Goal: Information Seeking & Learning: Learn about a topic

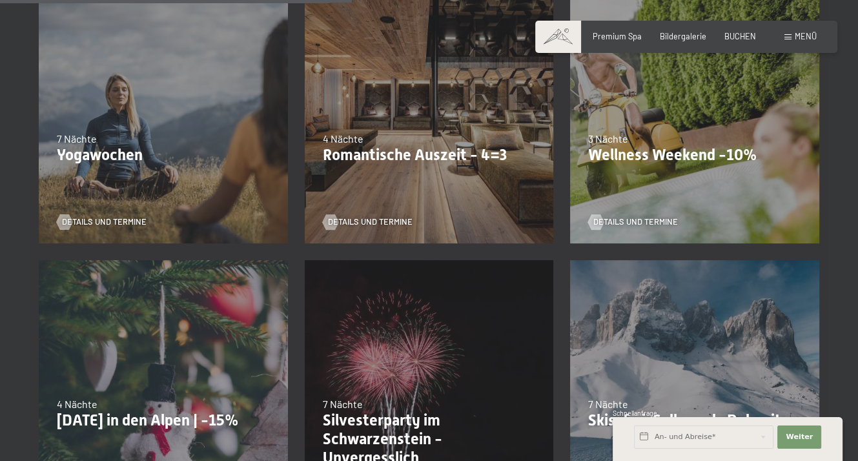
scroll to position [775, 0]
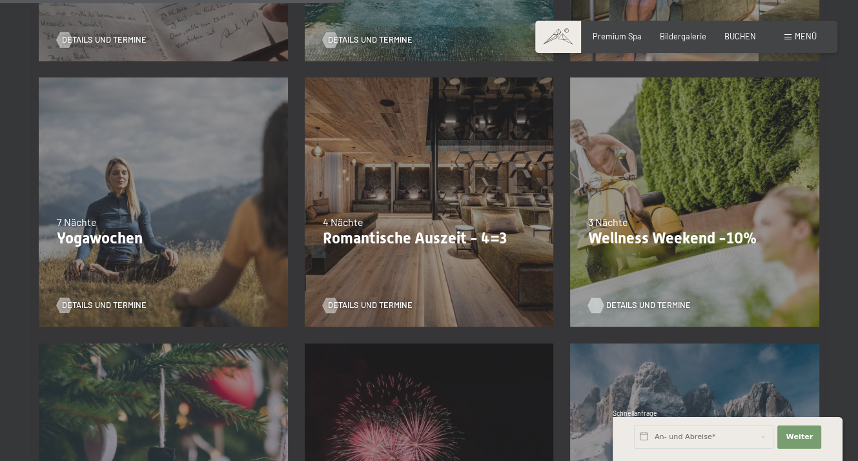
click at [631, 300] on span "Details und Termine" at bounding box center [648, 306] width 85 height 12
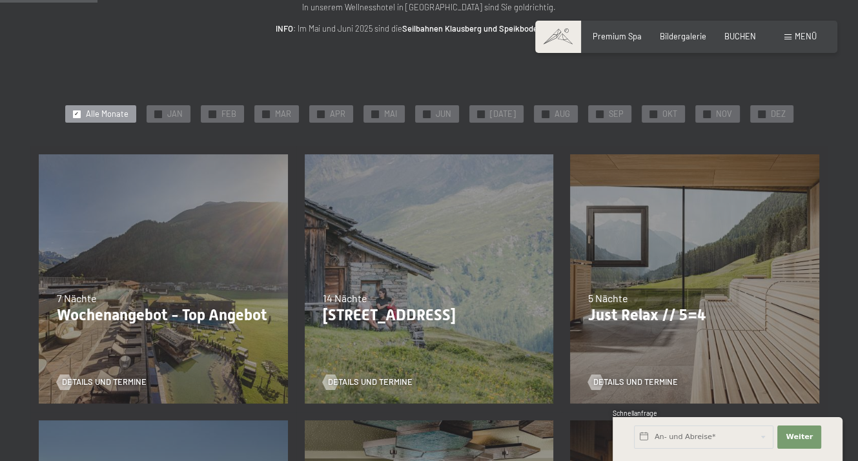
scroll to position [126, 0]
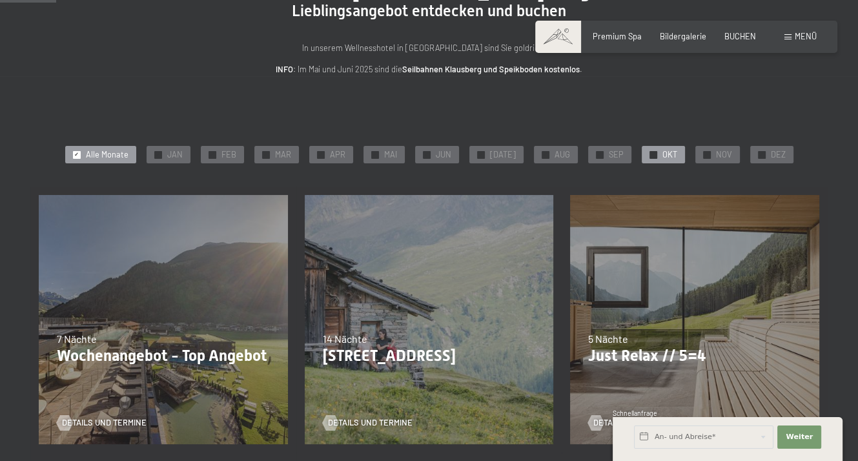
click at [650, 152] on div at bounding box center [654, 155] width 8 height 8
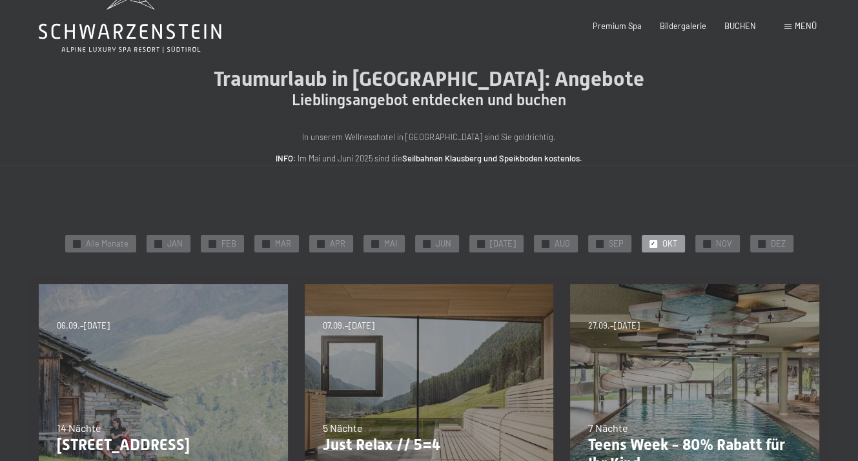
scroll to position [0, 0]
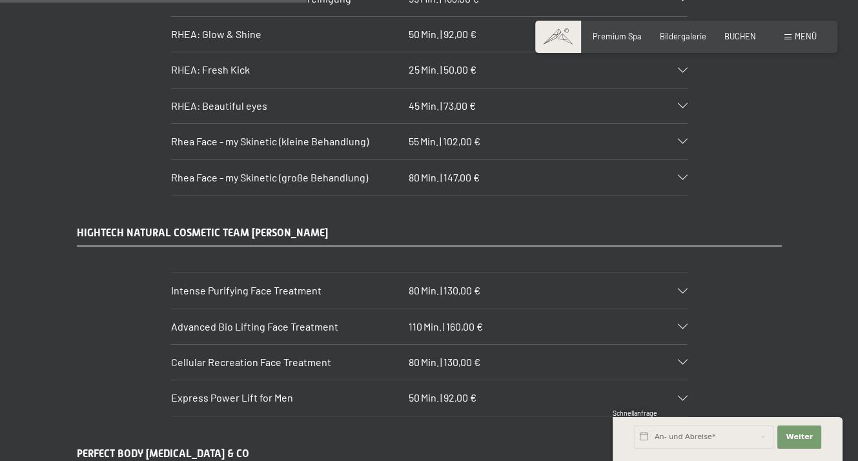
scroll to position [2906, 0]
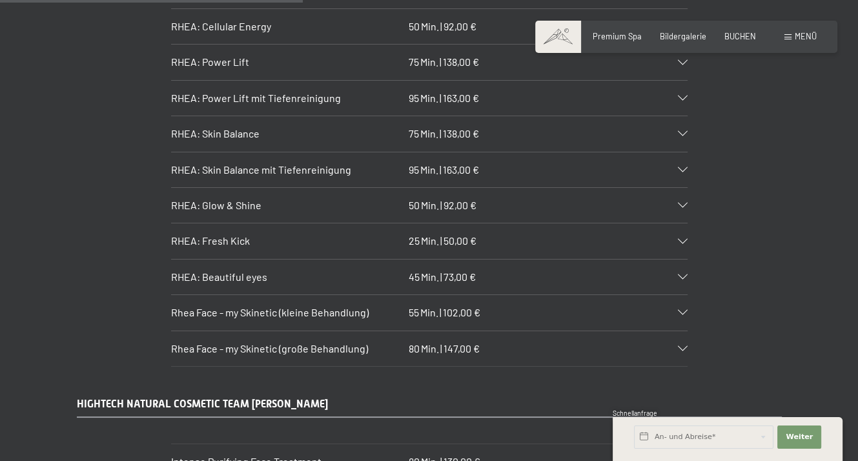
click at [683, 260] on div "RHEA: Beautiful eyes 45 Min. | 73,00 €" at bounding box center [429, 277] width 517 height 35
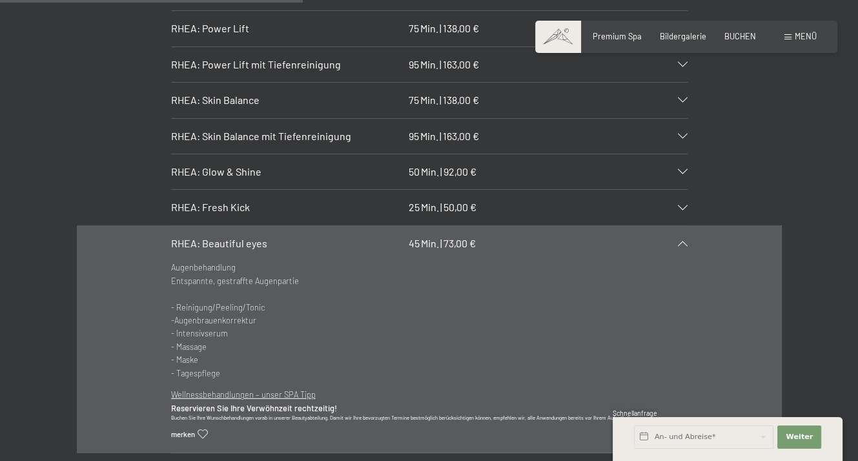
scroll to position [2970, 0]
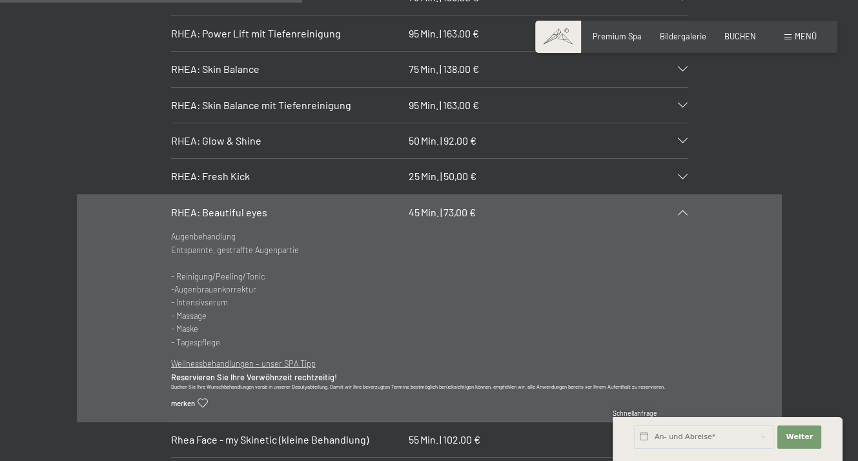
click at [63, 129] on div "RHEA COSMETICS RHEA: Total - Zone 75 Min. | 138,00 € Intensive Behandlung der d…" at bounding box center [429, 141] width 783 height 704
click at [685, 210] on icon at bounding box center [683, 212] width 10 height 5
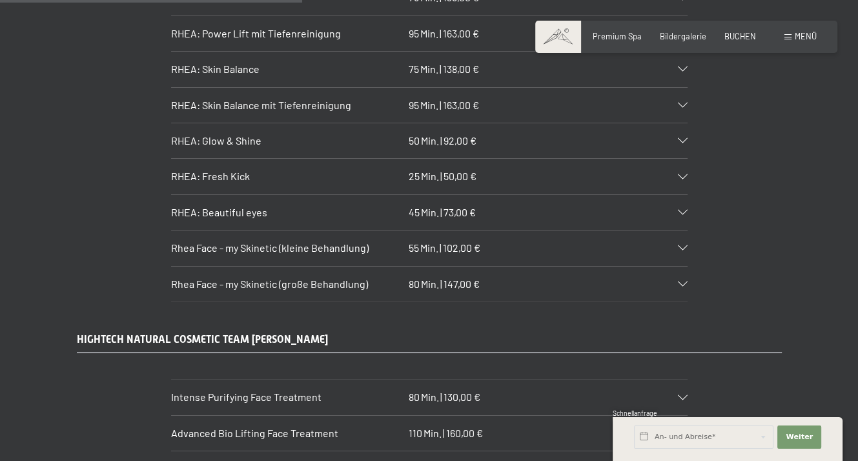
click at [681, 138] on icon at bounding box center [683, 140] width 10 height 5
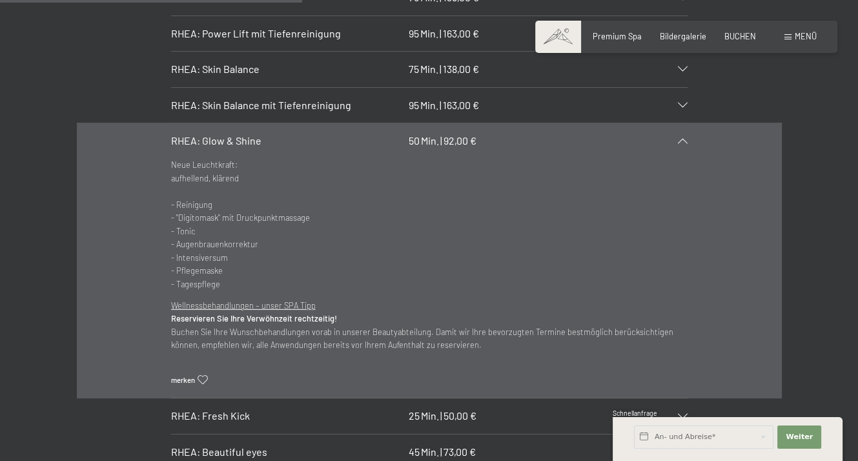
click at [682, 138] on icon at bounding box center [683, 140] width 10 height 5
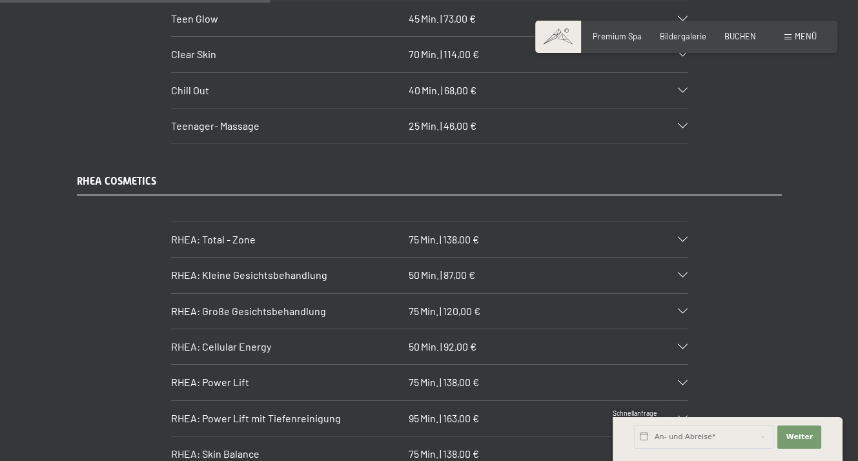
scroll to position [2583, 0]
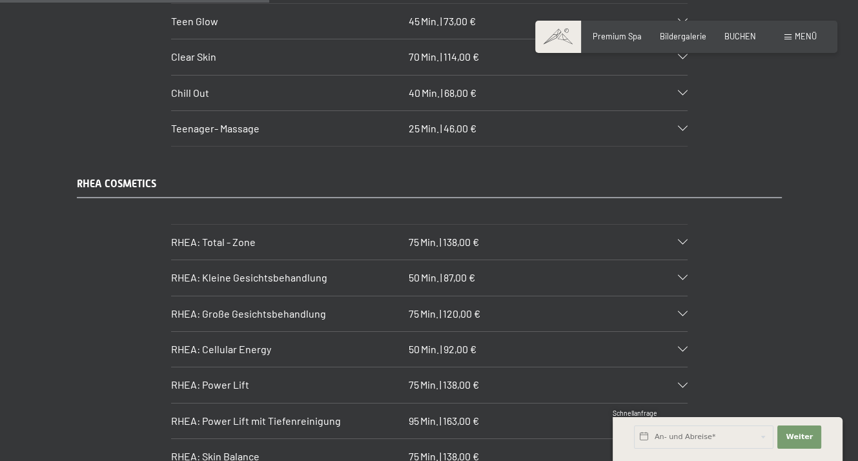
click at [681, 240] on icon at bounding box center [683, 242] width 10 height 5
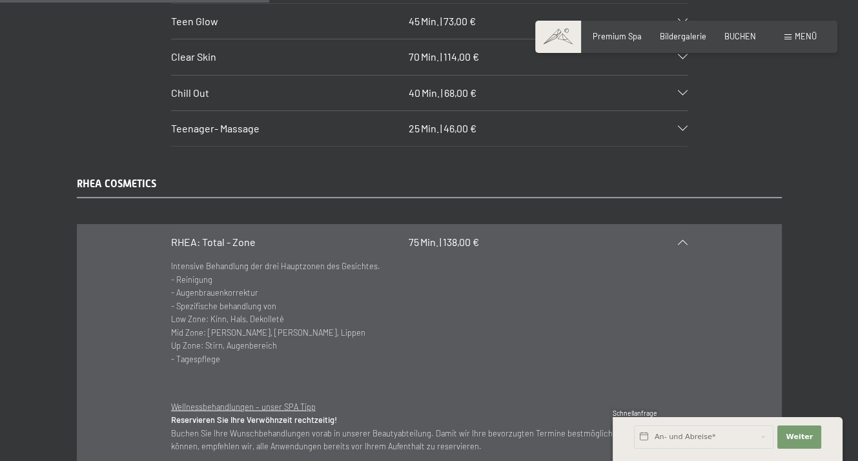
click at [679, 240] on icon at bounding box center [683, 242] width 10 height 5
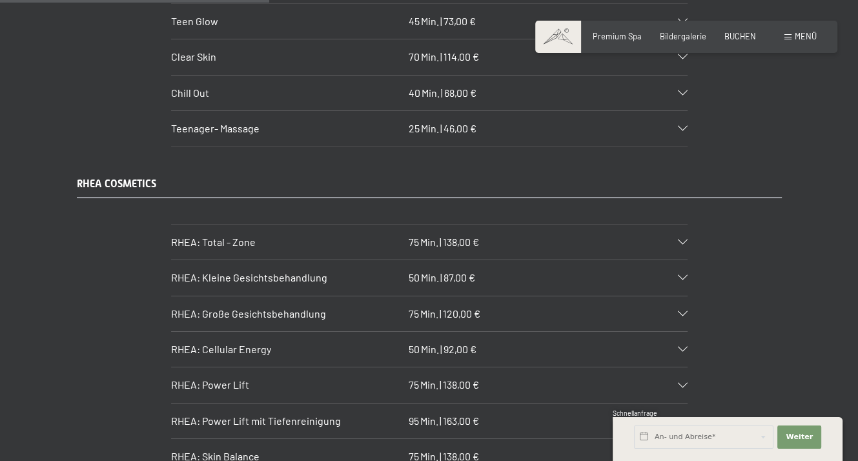
click at [679, 275] on icon at bounding box center [683, 277] width 10 height 5
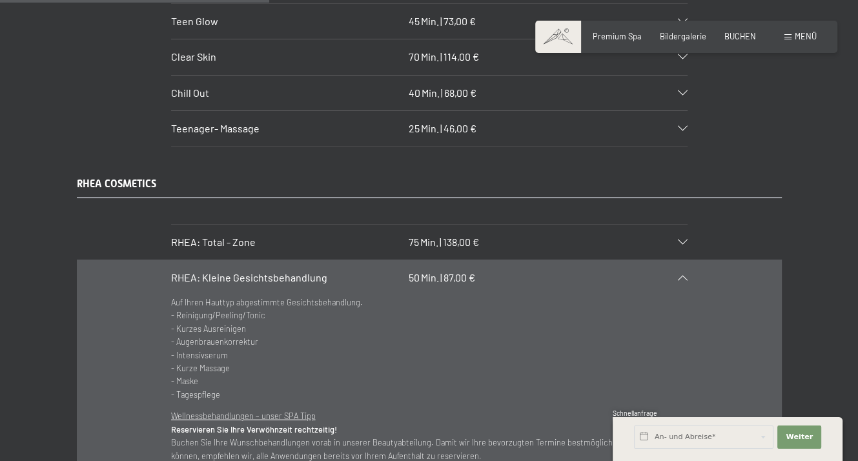
click at [679, 275] on icon at bounding box center [683, 277] width 10 height 5
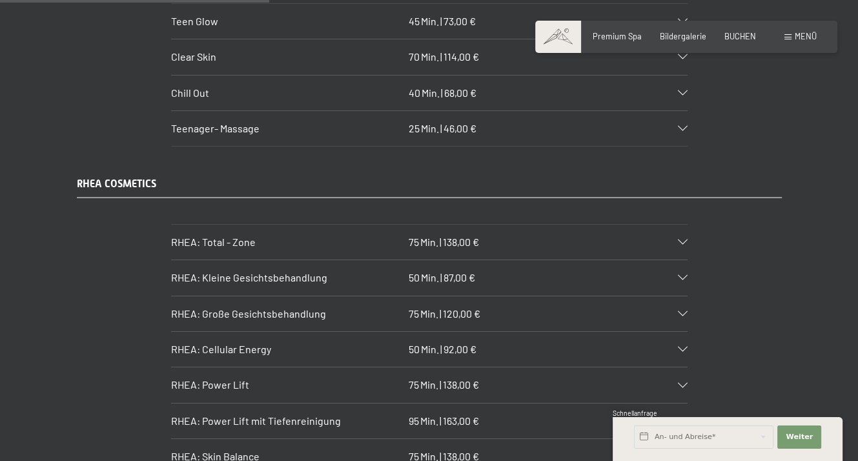
click at [679, 311] on icon at bounding box center [683, 313] width 10 height 5
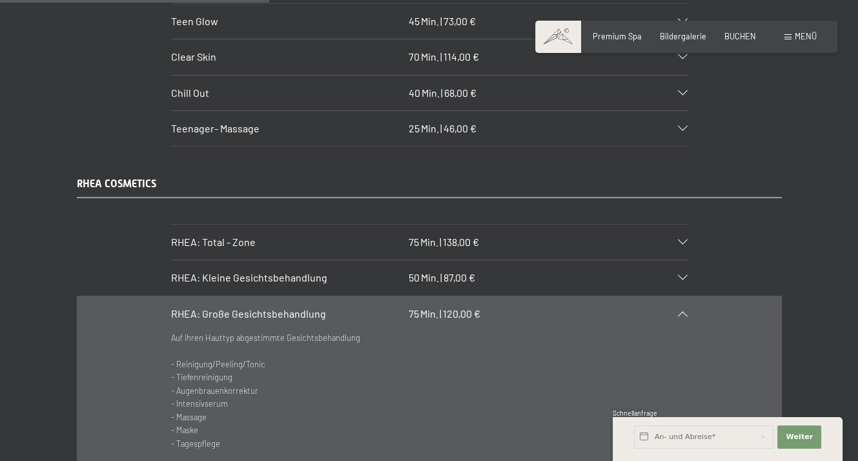
click at [679, 311] on icon at bounding box center [683, 313] width 10 height 5
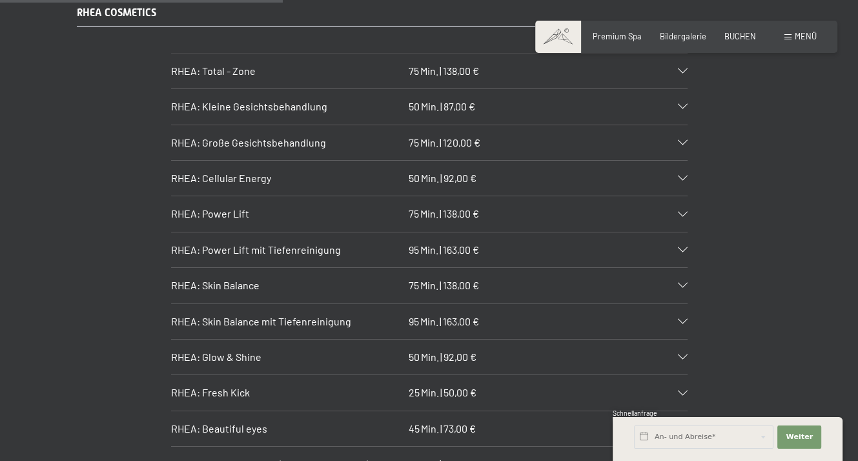
scroll to position [2777, 0]
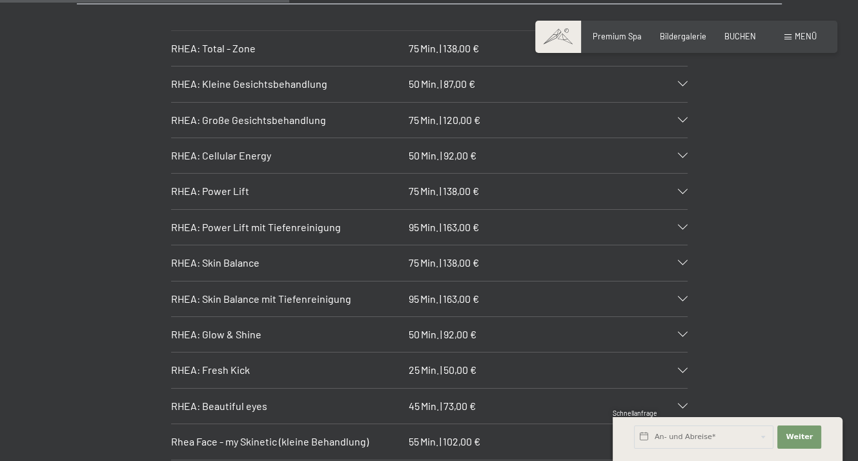
click at [682, 332] on icon at bounding box center [683, 334] width 10 height 5
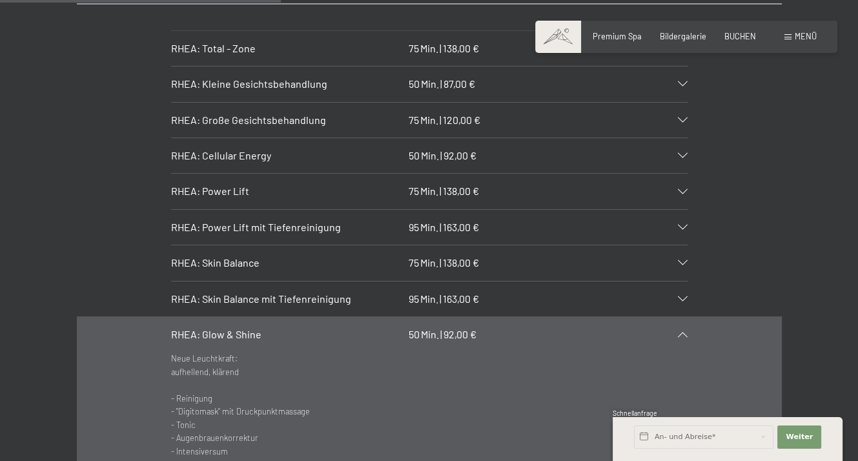
click at [682, 332] on icon at bounding box center [683, 334] width 10 height 5
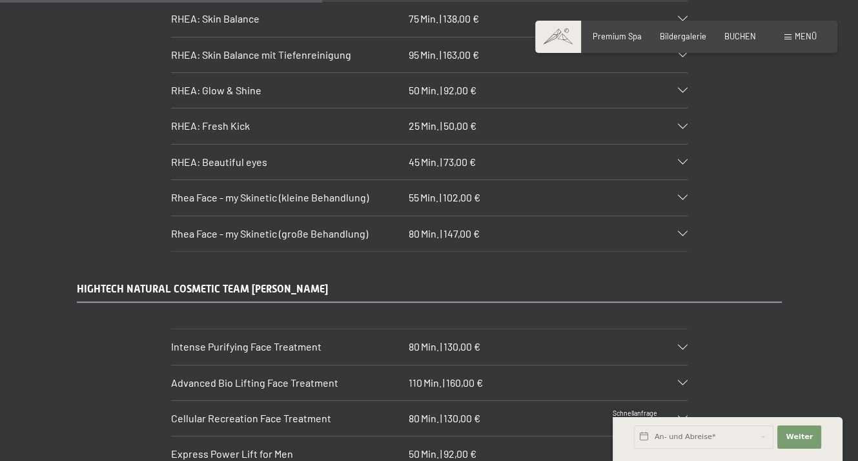
scroll to position [3100, 0]
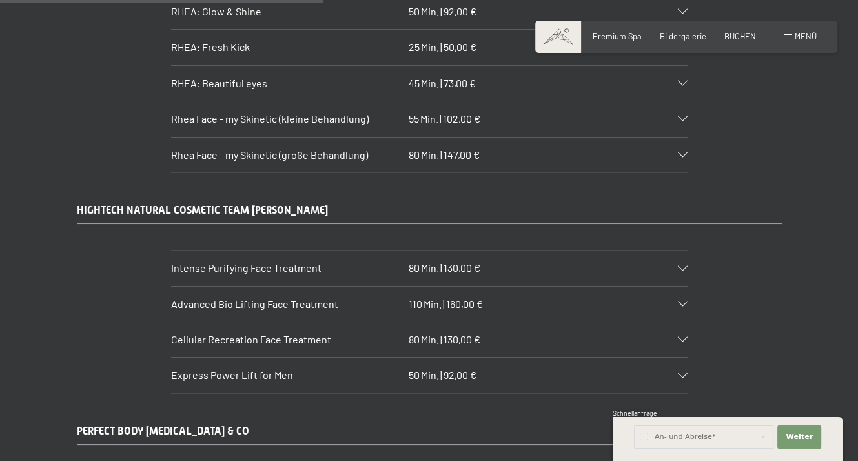
click at [680, 266] on icon at bounding box center [683, 268] width 10 height 5
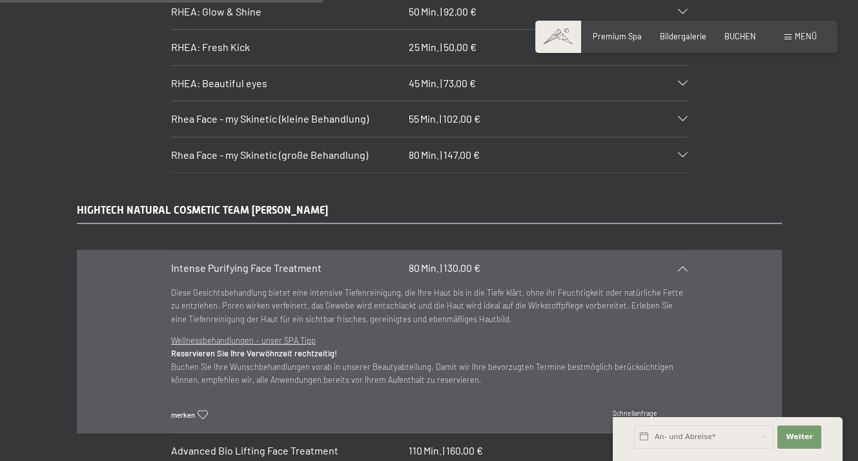
click at [680, 266] on icon at bounding box center [683, 268] width 10 height 5
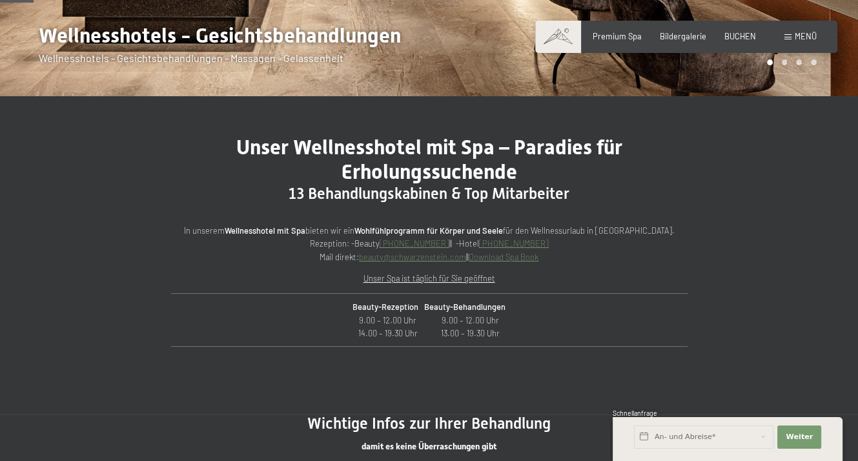
scroll to position [323, 0]
